Goal: Task Accomplishment & Management: Manage account settings

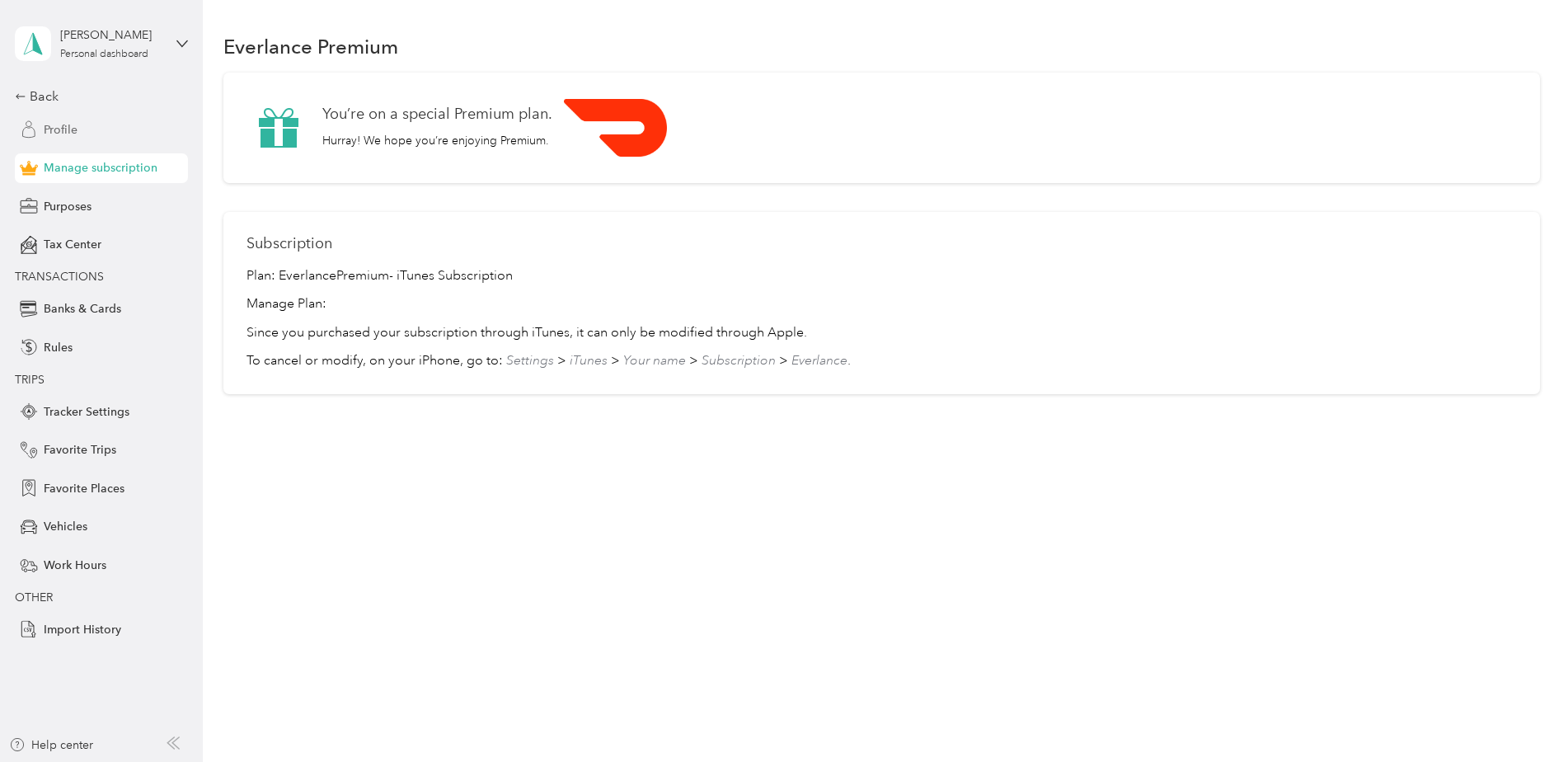
click at [83, 124] on div "Profile" at bounding box center [102, 128] width 173 height 29
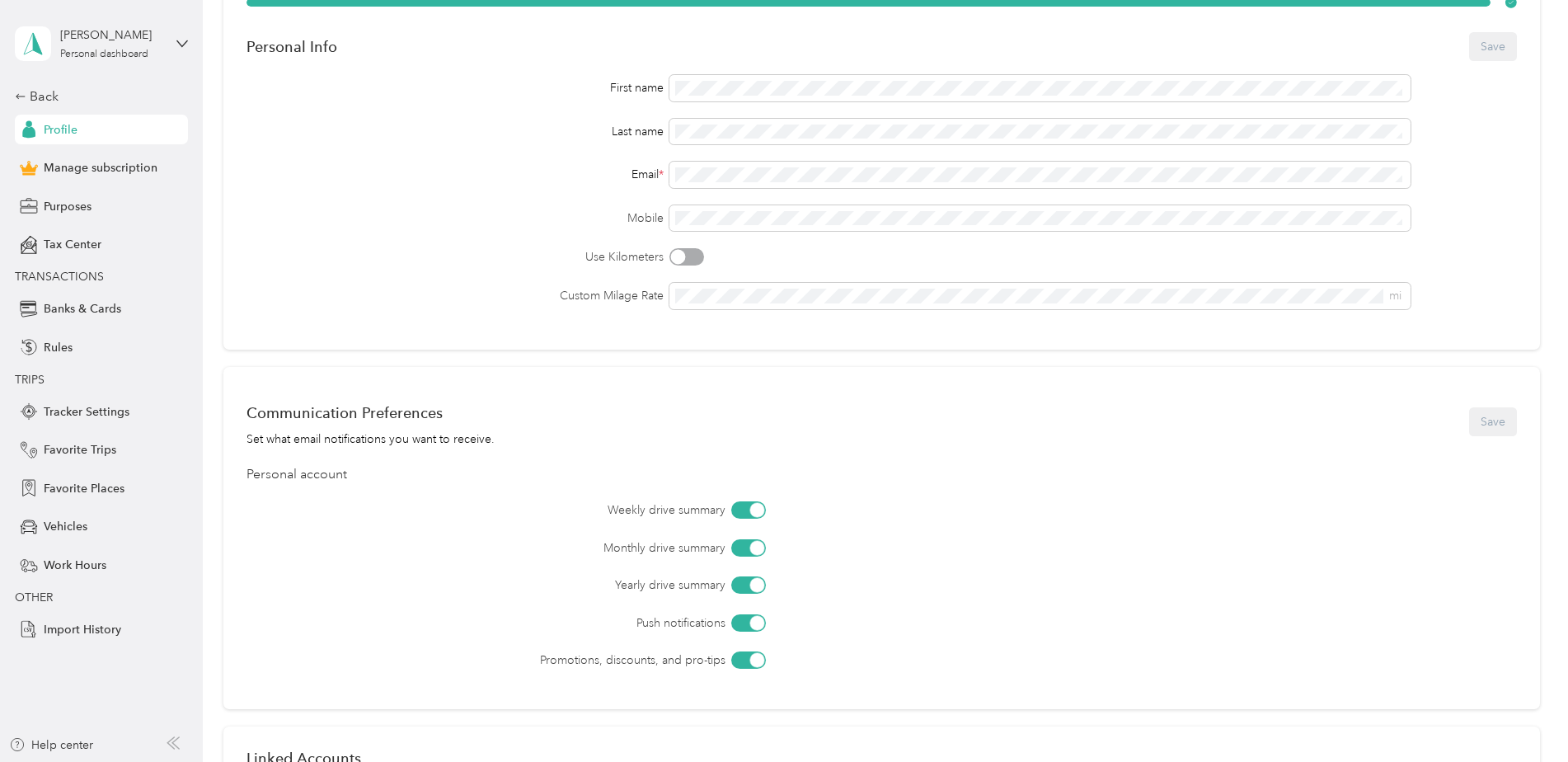
scroll to position [82, 0]
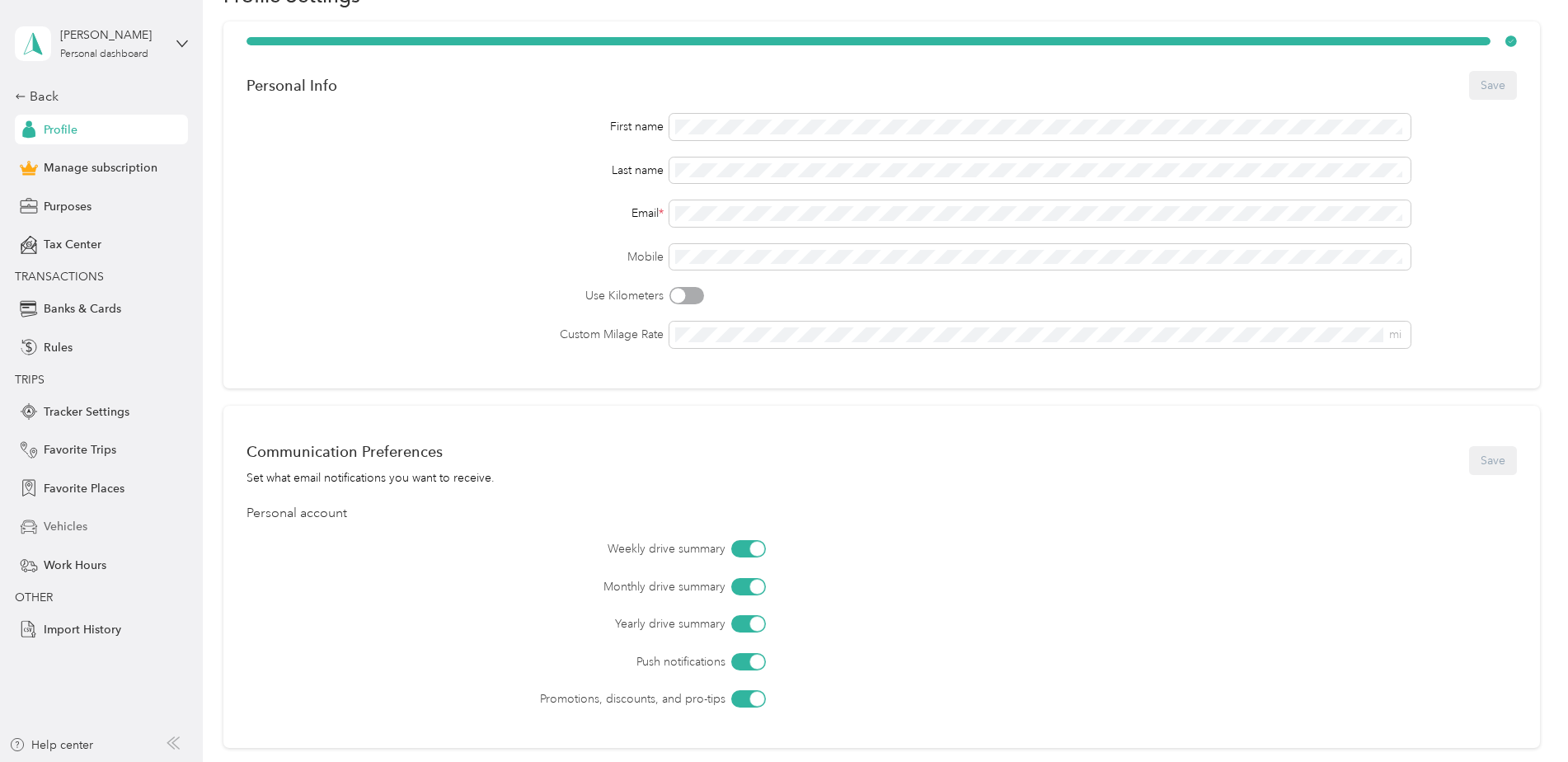
click at [116, 528] on div "Vehicles" at bounding box center [102, 526] width 173 height 29
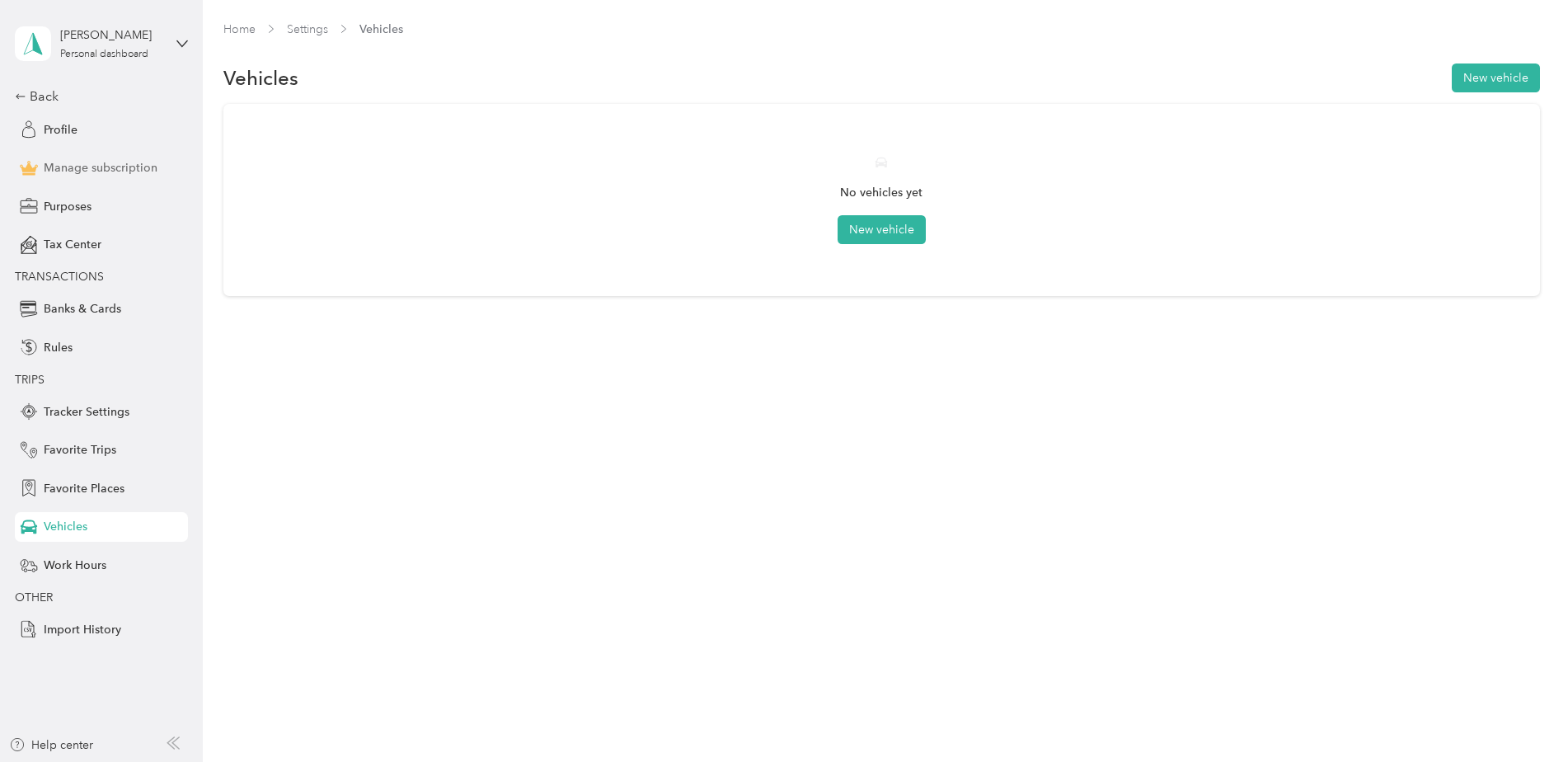
click at [72, 164] on span "Manage subscription" at bounding box center [101, 167] width 114 height 17
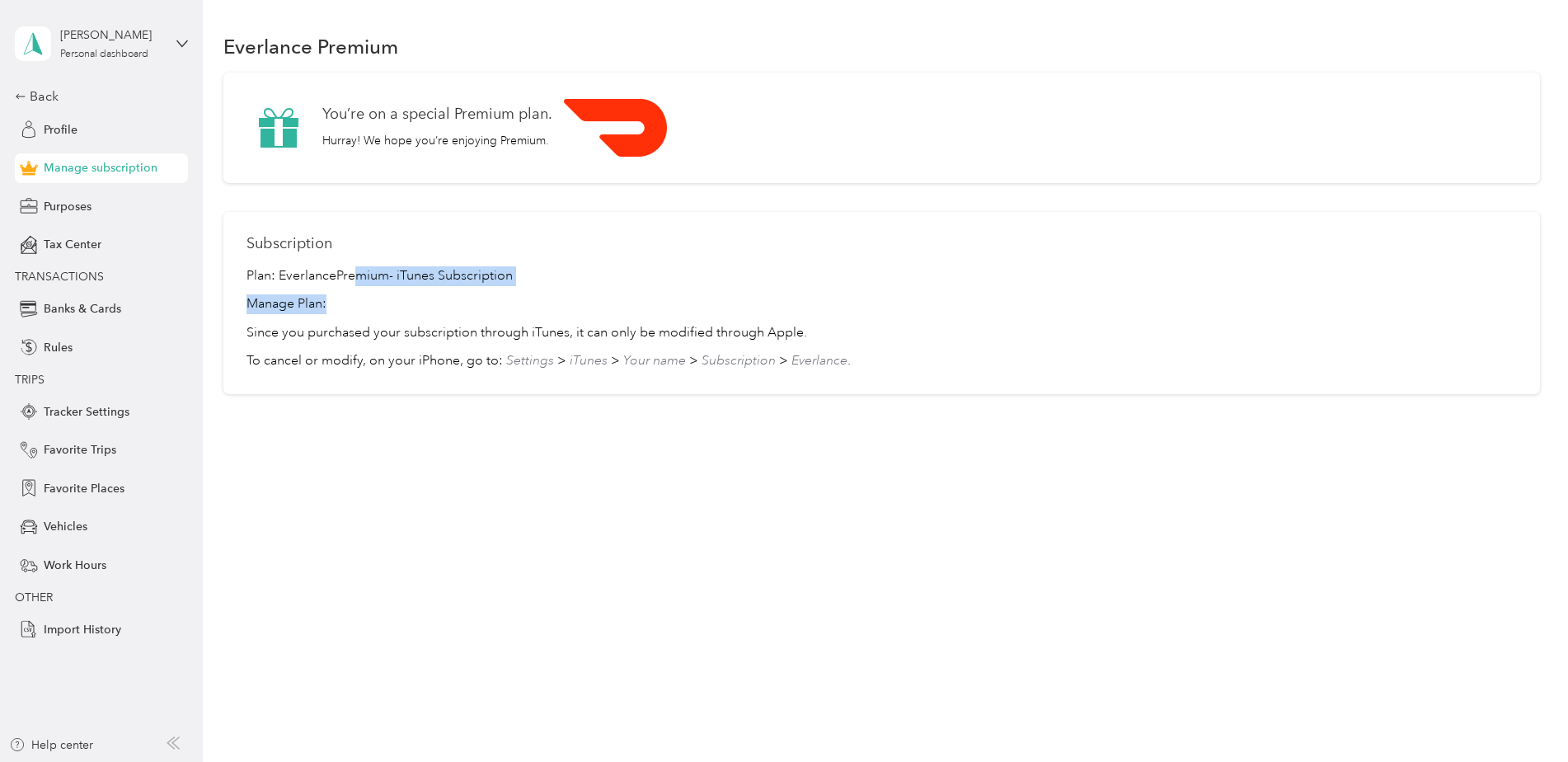
drag, startPoint x: 358, startPoint y: 269, endPoint x: 544, endPoint y: 309, distance: 190.3
click at [544, 309] on div "Plan: Everlance Premium - iTunes Subscription Manage Plan: Since you purchased …" at bounding box center [882, 318] width 1271 height 104
click at [999, 390] on div "Subscription Plan: Everlance Premium - iTunes Subscription Manage Plan: Since y…" at bounding box center [881, 302] width 1316 height 183
click at [29, 98] on div "Back" at bounding box center [97, 96] width 165 height 20
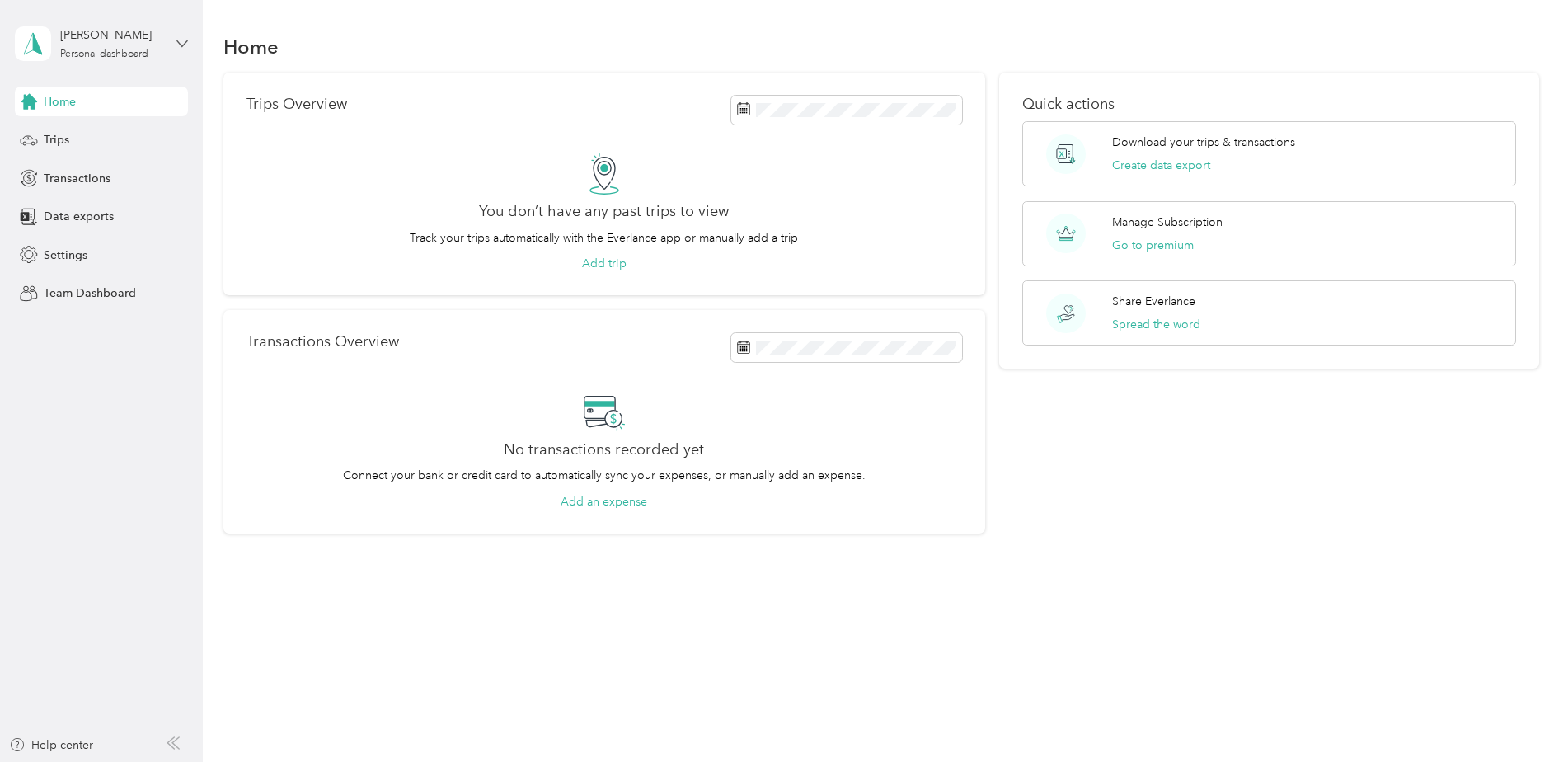
click at [188, 44] on icon at bounding box center [182, 44] width 12 height 12
click at [1164, 248] on button "Go to premium" at bounding box center [1152, 244] width 81 height 17
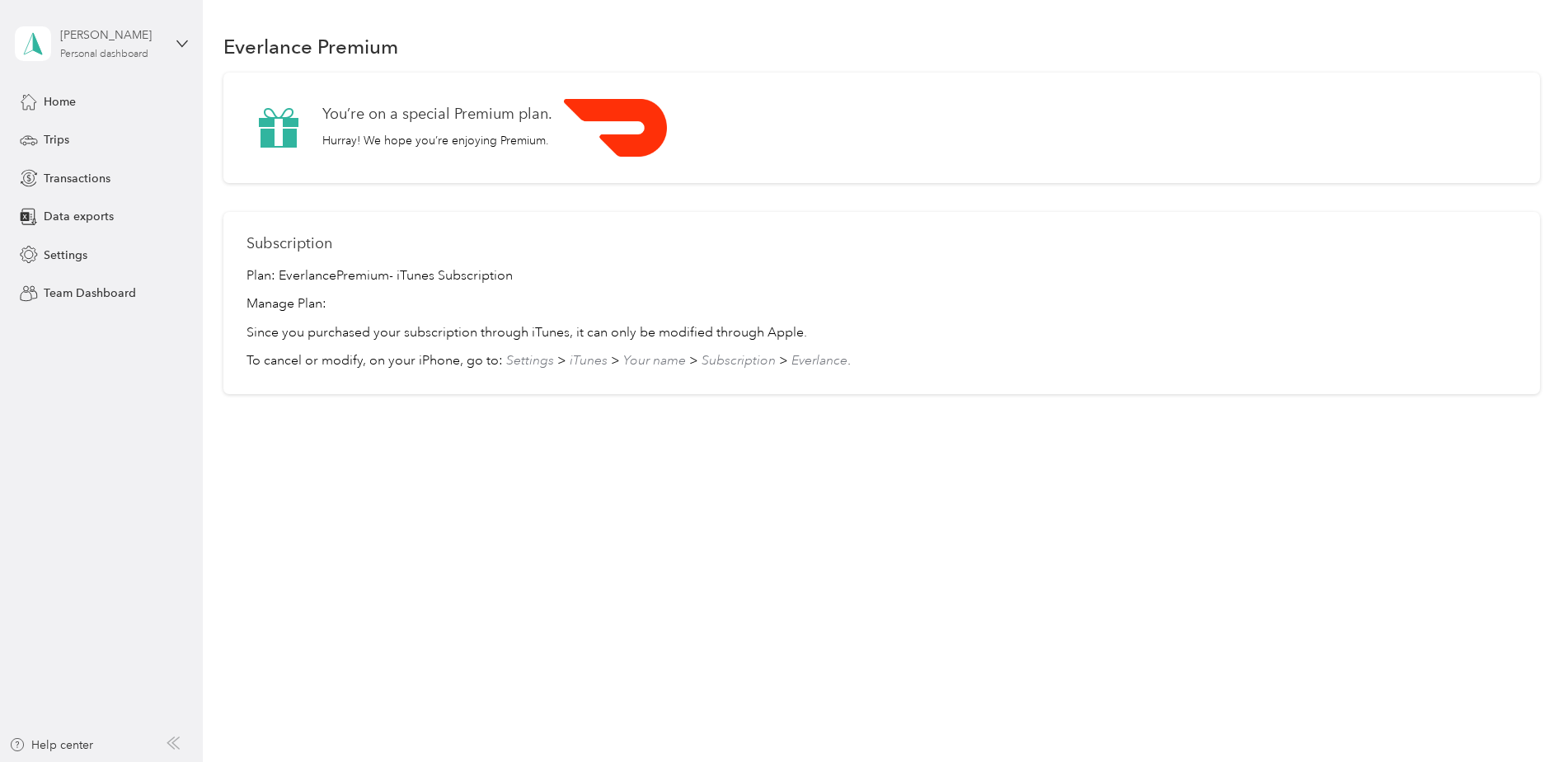
click at [87, 49] on div "Personal dashboard" at bounding box center [104, 54] width 88 height 10
click at [123, 376] on aside "[PERSON_NAME] Personal dashboard Home Trips Transactions Data exports Settings …" at bounding box center [101, 381] width 203 height 762
click at [62, 103] on span "Home" at bounding box center [60, 101] width 32 height 17
